Goal: Transaction & Acquisition: Obtain resource

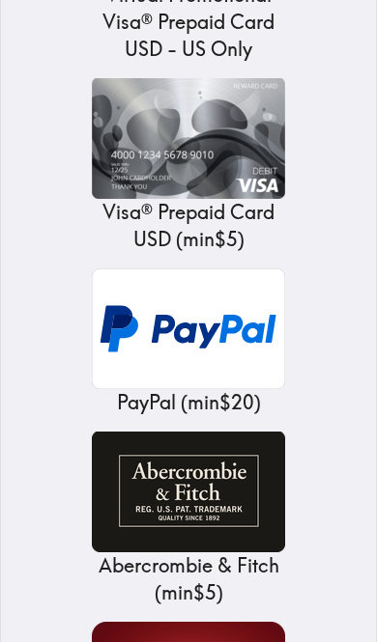
scroll to position [1282, 0]
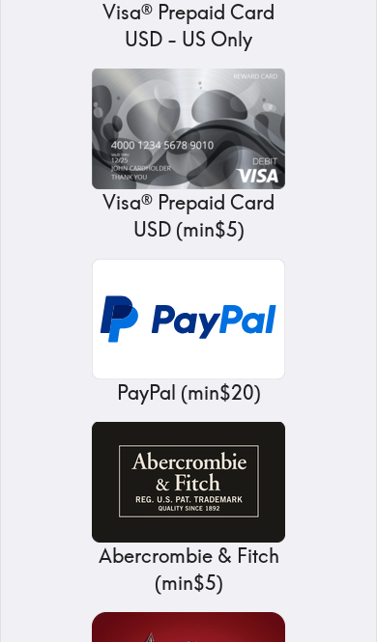
click at [246, 294] on img at bounding box center [188, 319] width 193 height 121
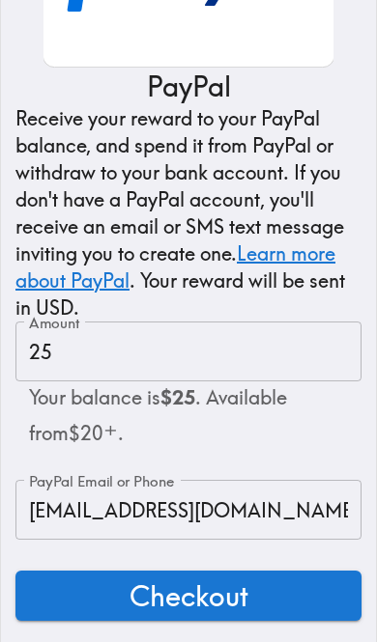
scroll to position [233, 0]
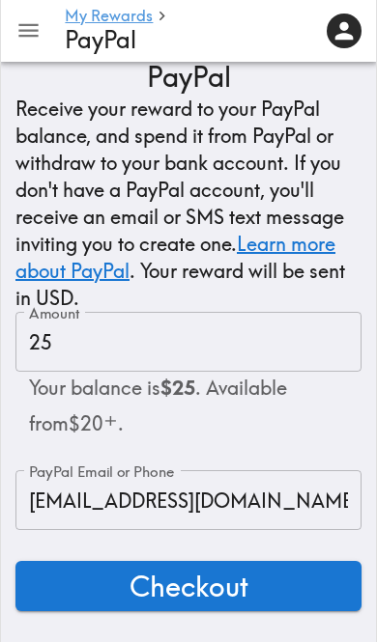
click at [172, 493] on input "[EMAIL_ADDRESS][DOMAIN_NAME]" at bounding box center [188, 500] width 346 height 60
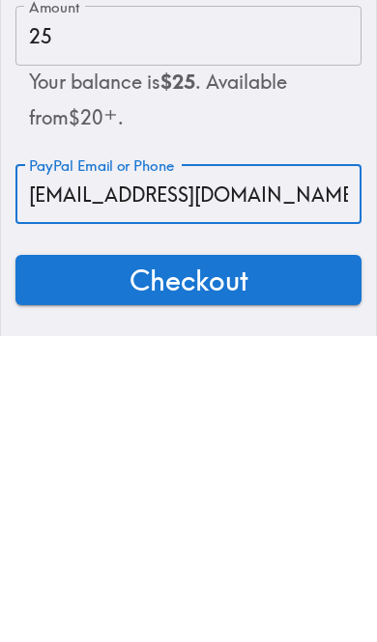
type input "[EMAIL_ADDRESS][DOMAIN_NAME]"
click at [352, 561] on button "Checkout" at bounding box center [188, 586] width 346 height 50
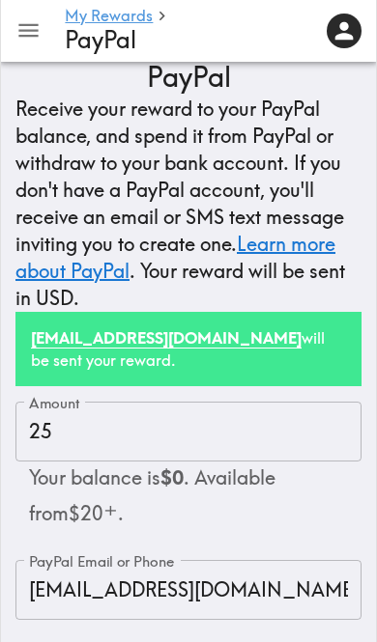
scroll to position [215, 0]
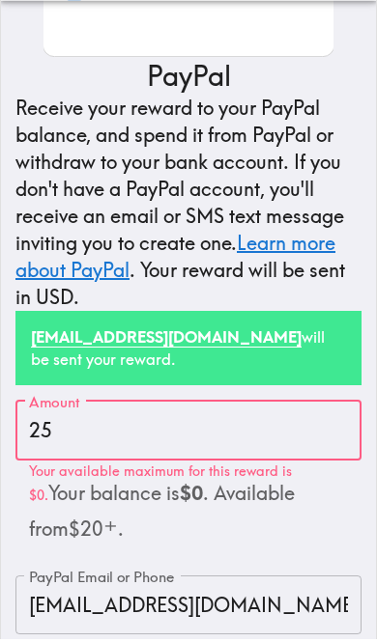
scroll to position [234, 0]
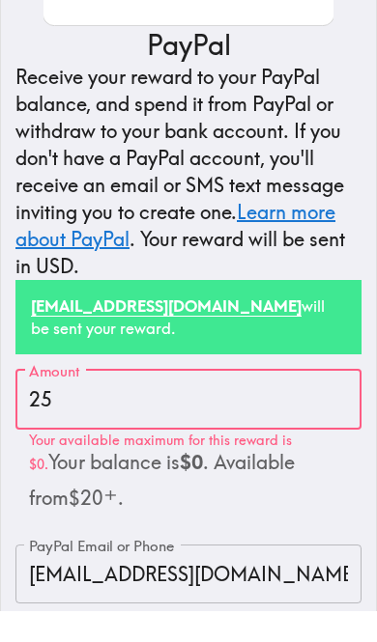
click at [70, 401] on input "25" at bounding box center [188, 431] width 346 height 60
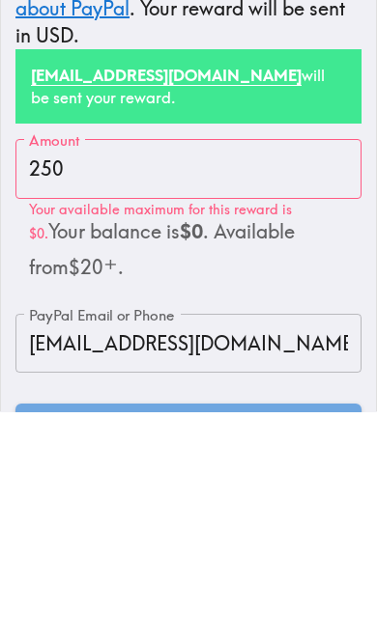
scroll to position [337, 0]
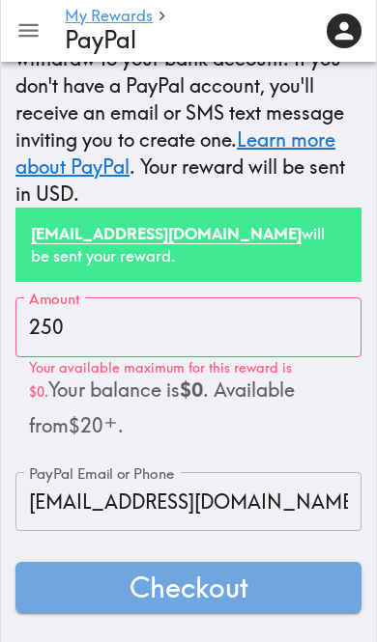
click at [295, 594] on button "Checkout" at bounding box center [188, 587] width 346 height 50
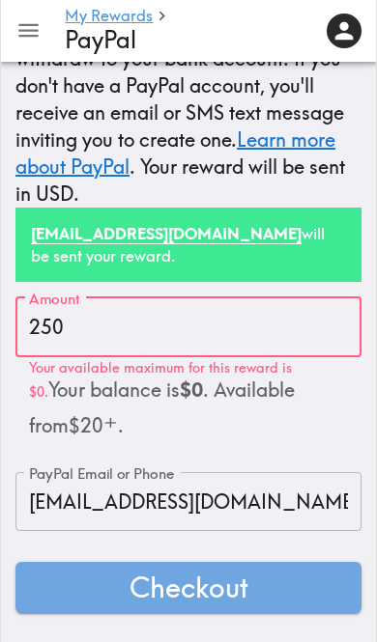
click at [252, 589] on button "Checkout" at bounding box center [188, 587] width 346 height 50
click at [232, 335] on input "250" at bounding box center [188, 328] width 346 height 60
type input "20"
click at [275, 599] on button "Checkout" at bounding box center [188, 587] width 346 height 50
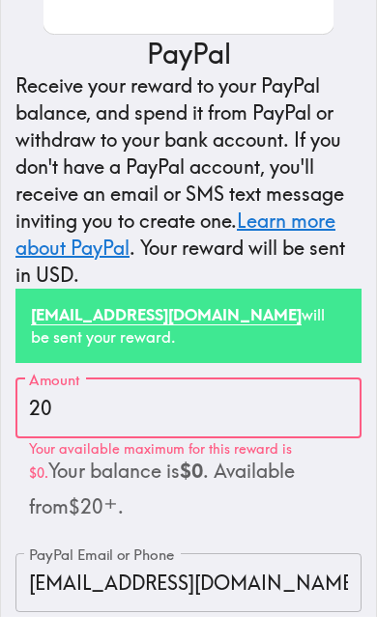
scroll to position [256, 0]
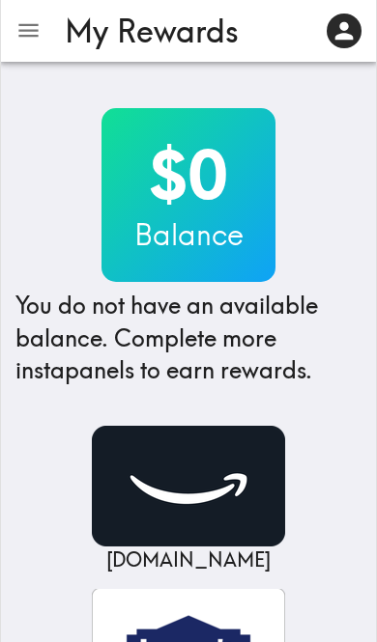
click at [32, 36] on icon "button" at bounding box center [28, 31] width 20 height 14
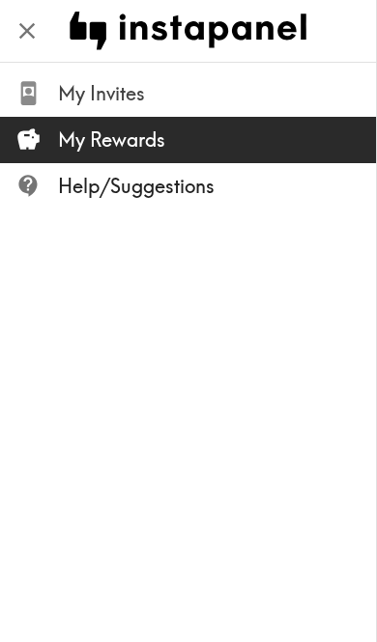
click at [128, 93] on span "My Invites" at bounding box center [217, 93] width 318 height 27
